Goal: Navigation & Orientation: Find specific page/section

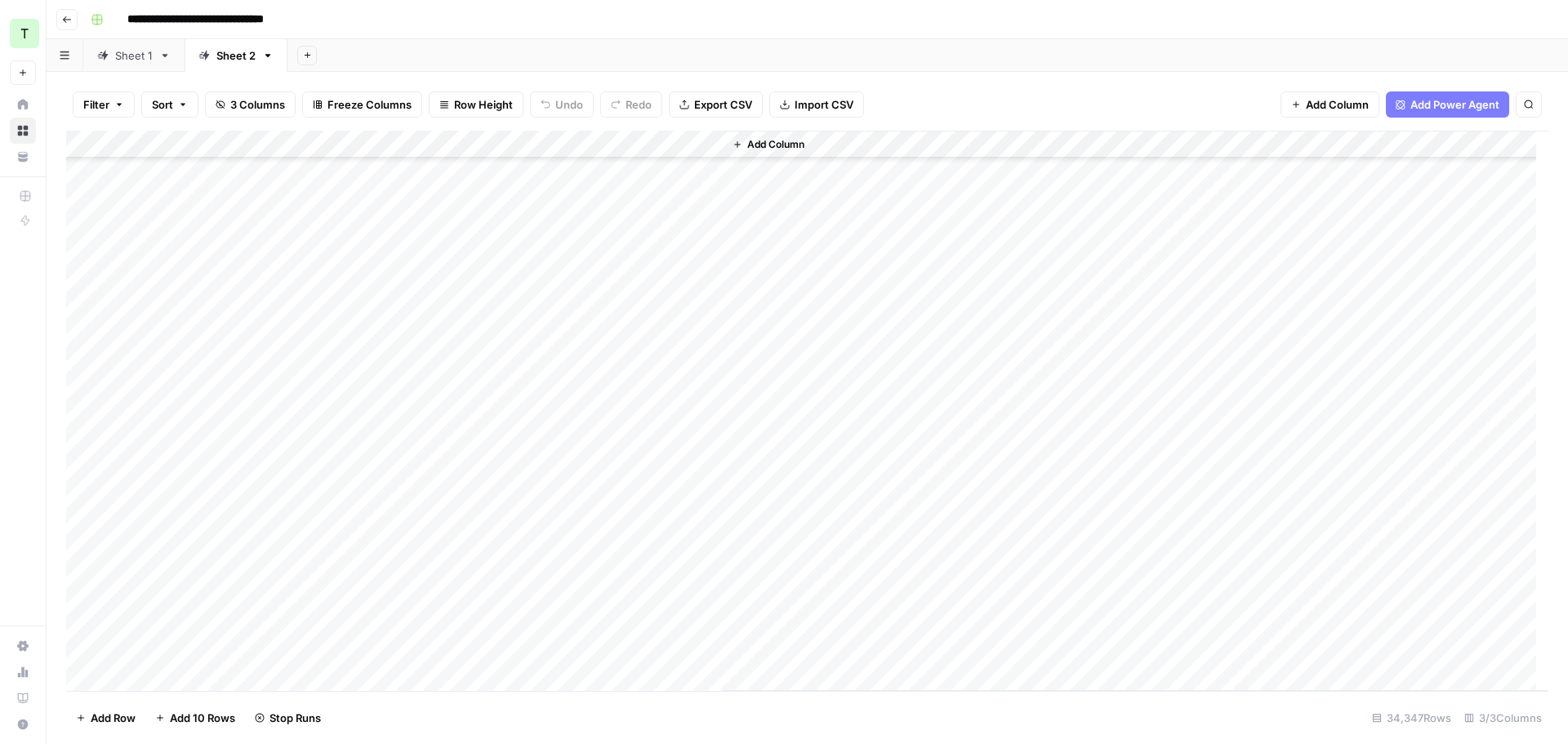
scroll to position [1905, 0]
